Goal: Navigation & Orientation: Find specific page/section

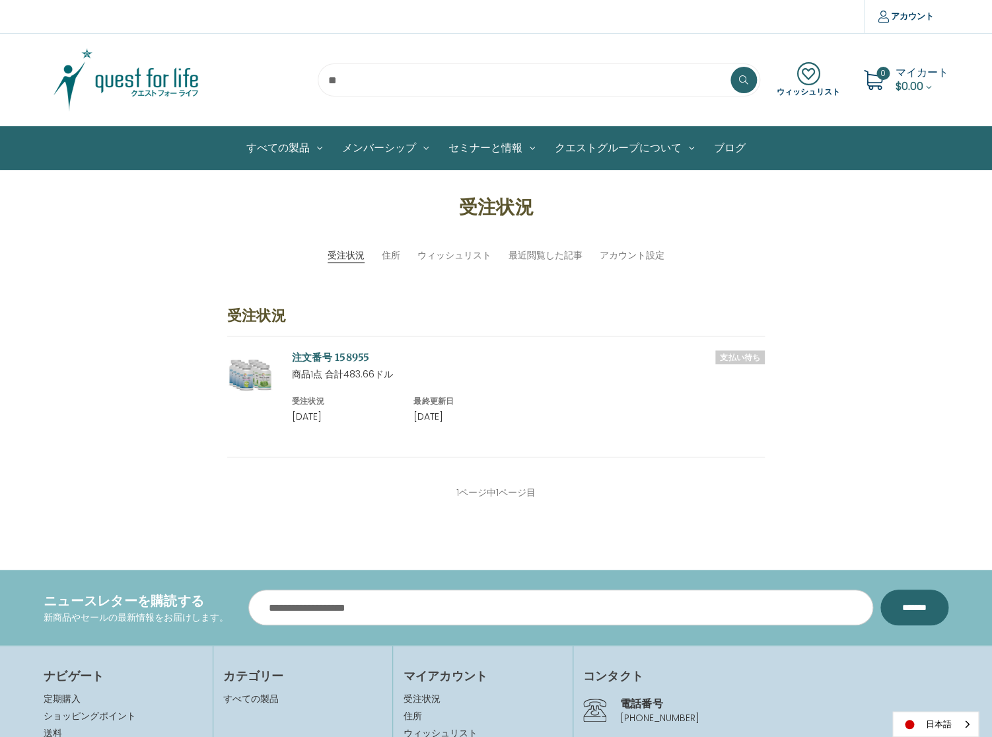
click at [176, 83] on img at bounding box center [126, 80] width 165 height 66
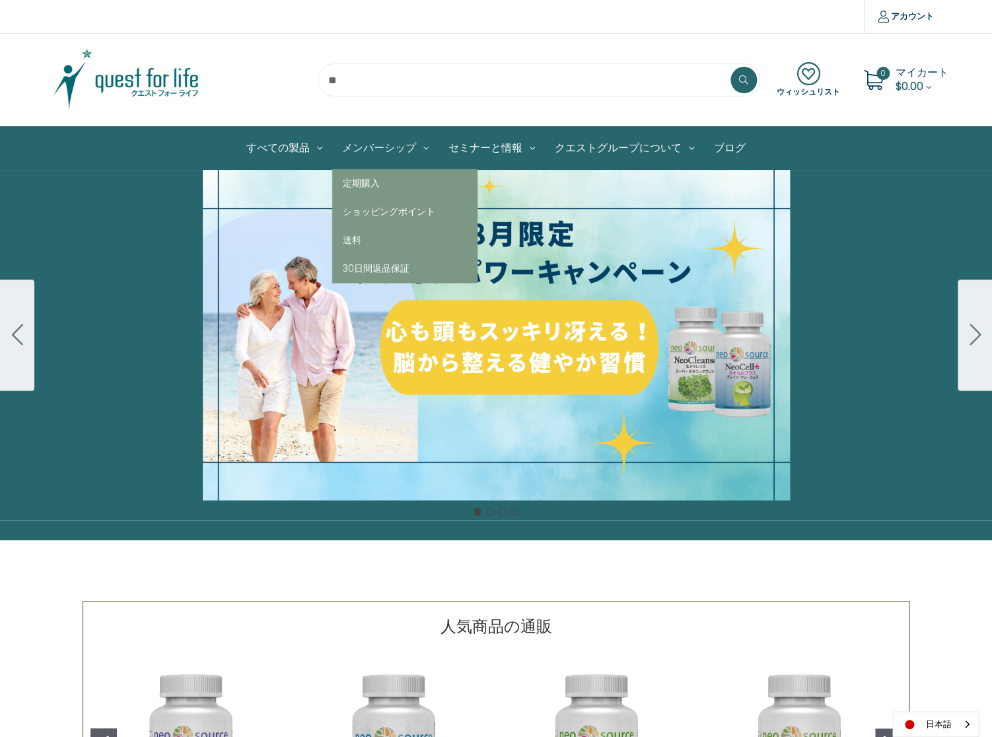
click at [380, 147] on link "メンバーシップ" at bounding box center [385, 148] width 106 height 42
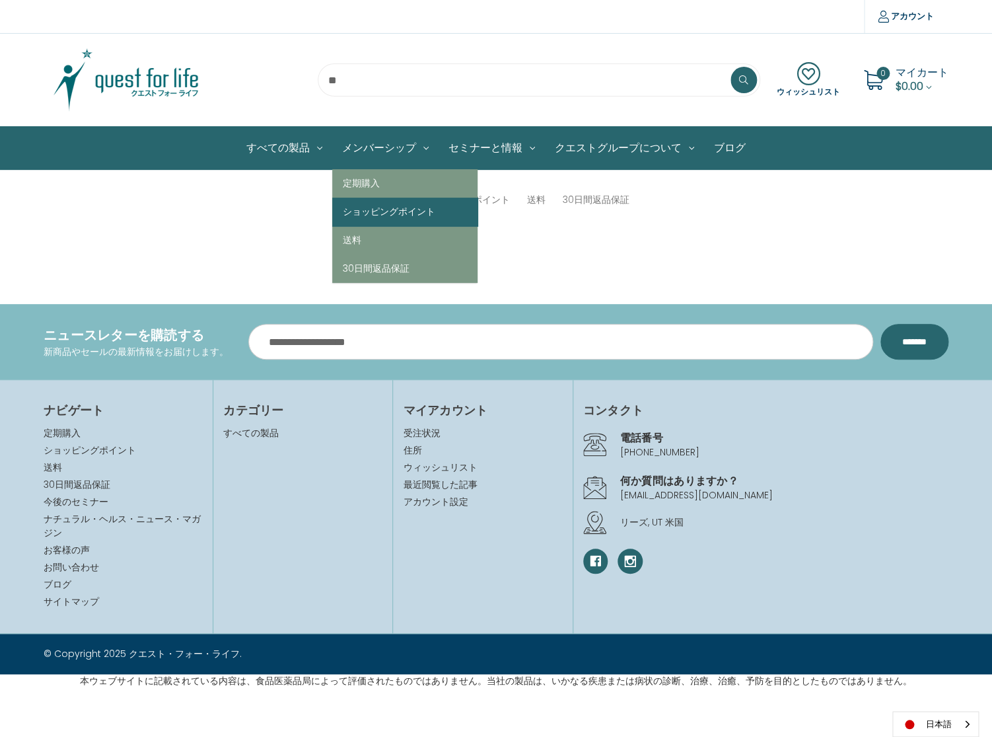
click at [392, 211] on link "ショッピングポイント" at bounding box center [404, 212] width 145 height 28
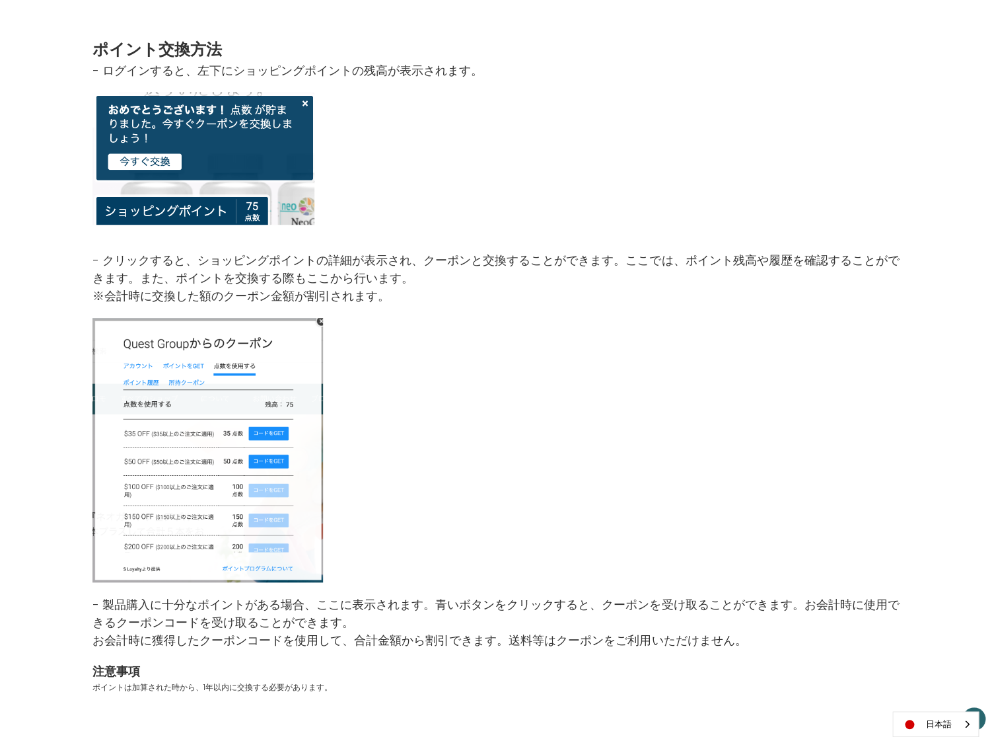
scroll to position [169, 0]
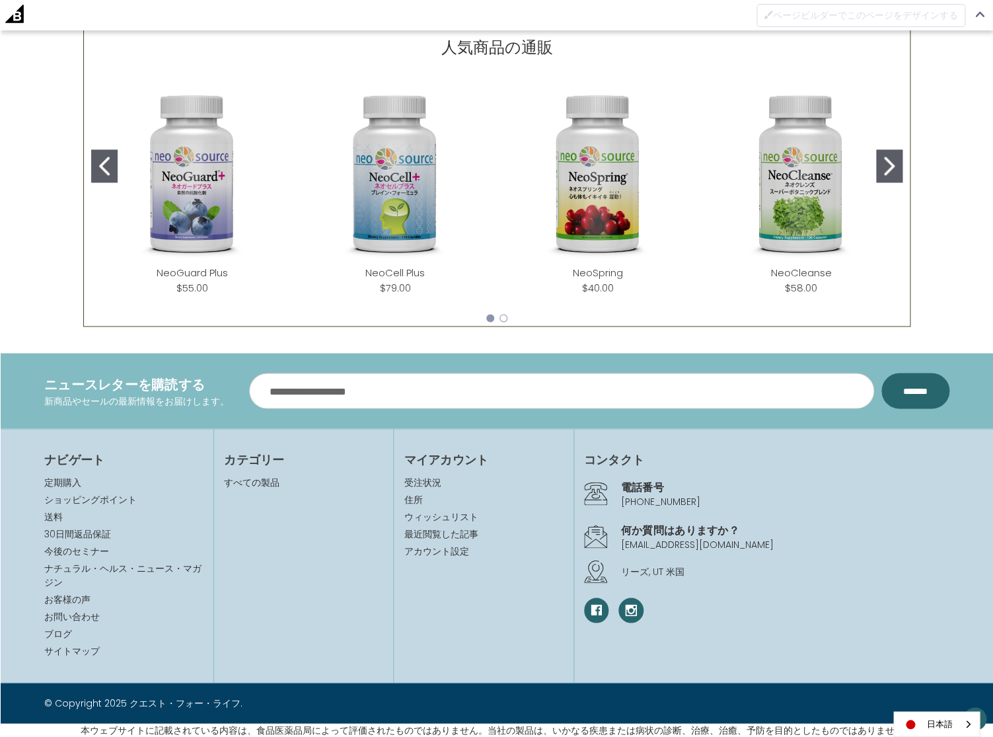
scroll to position [609, 0]
click at [97, 497] on link "ショッピングポイント" at bounding box center [90, 498] width 92 height 13
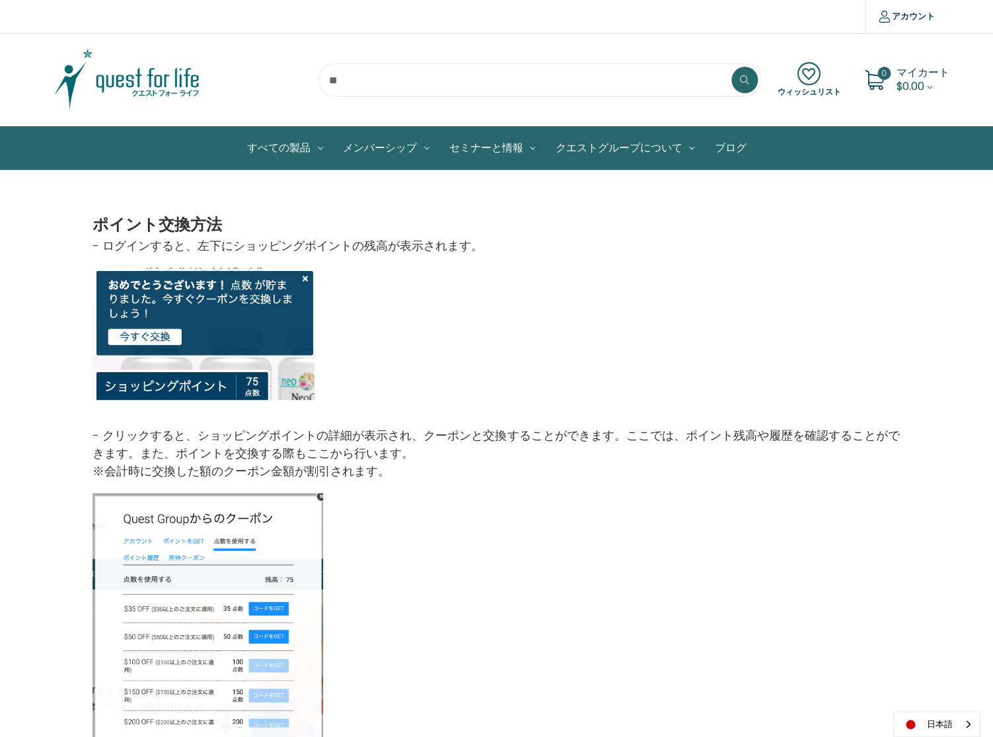
click at [144, 83] on img at bounding box center [126, 80] width 165 height 66
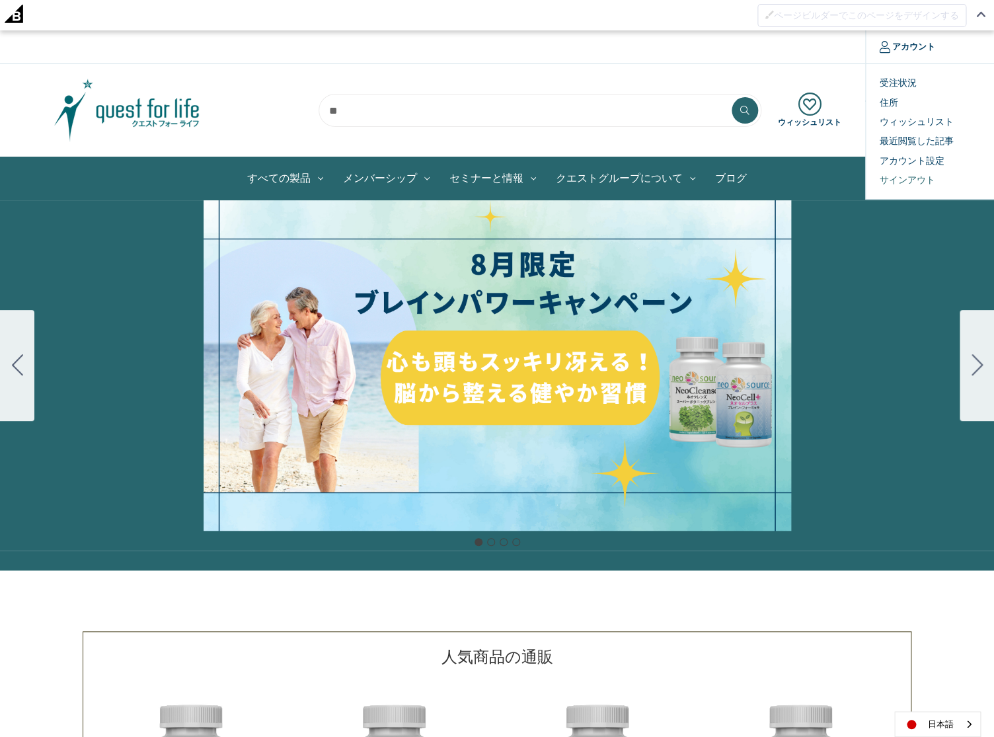
click at [895, 178] on link "サインアウト" at bounding box center [930, 179] width 131 height 19
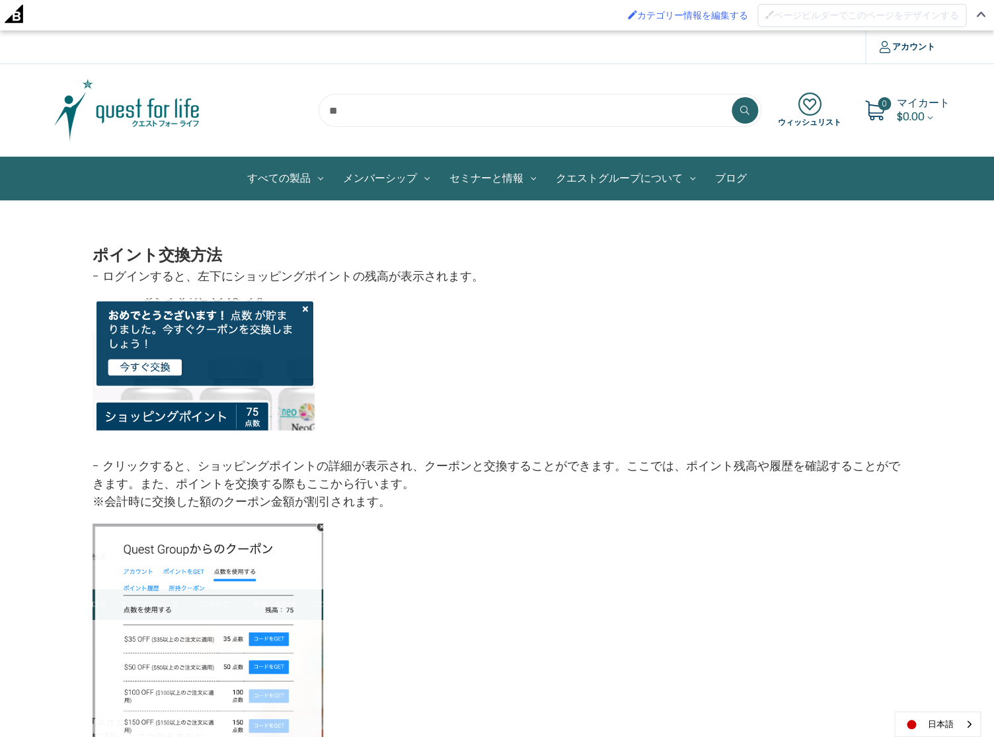
click at [156, 114] on img at bounding box center [126, 110] width 165 height 66
